Goal: Information Seeking & Learning: Learn about a topic

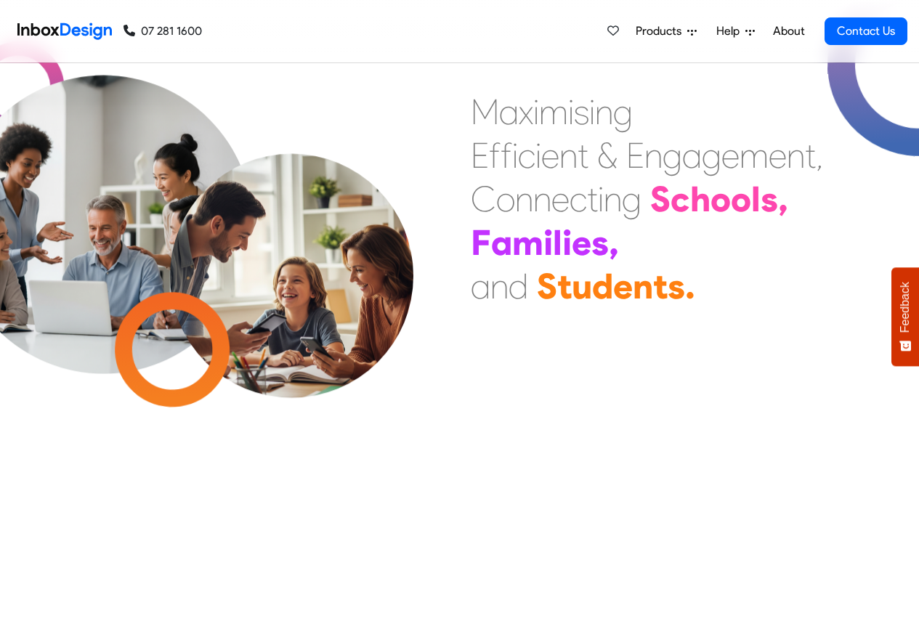
scroll to position [610, 0]
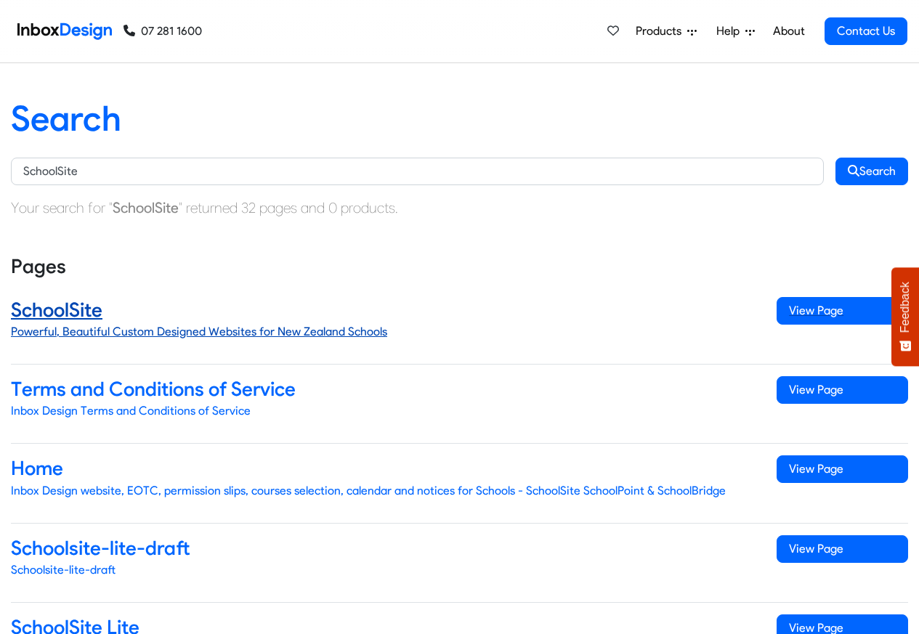
click at [84, 311] on h4 "SchoolSite" at bounding box center [383, 310] width 744 height 26
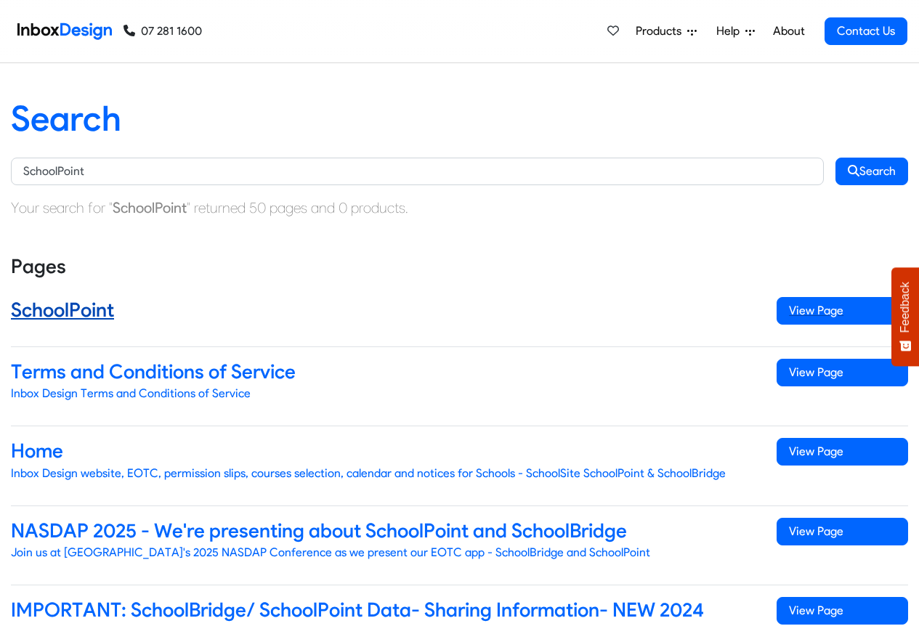
click at [57, 312] on h4 "SchoolPoint" at bounding box center [383, 310] width 744 height 26
